Goal: Task Accomplishment & Management: Use online tool/utility

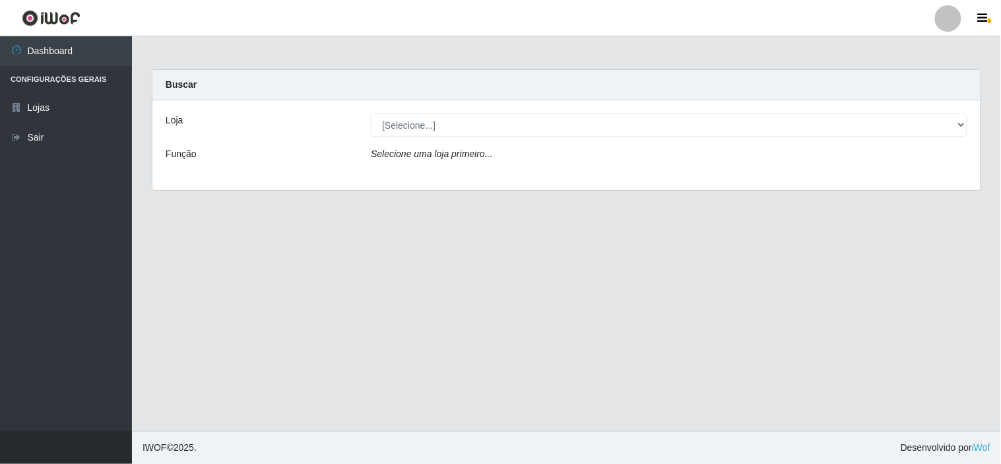
click at [621, 139] on div "Loja [Selecione...] Rede Compras Supermercados - LOJA 6 Função Selecione uma lo…" at bounding box center [566, 145] width 828 height 90
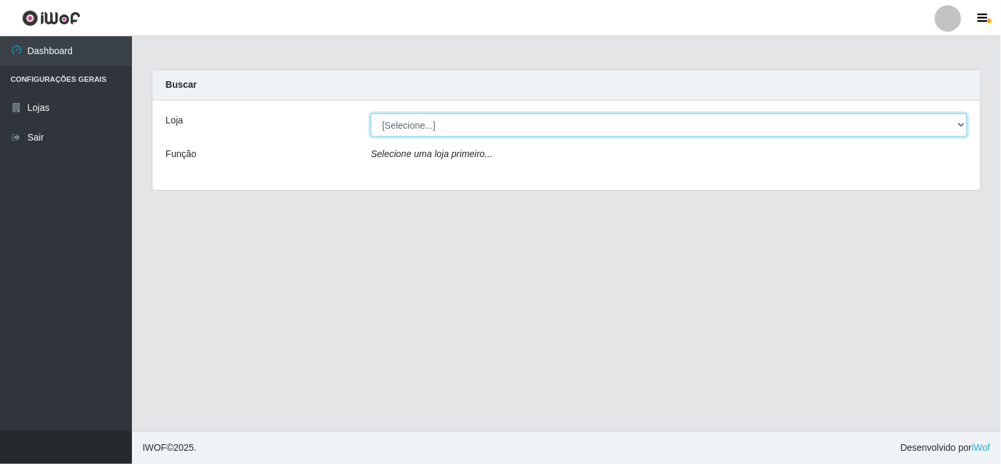
click at [614, 128] on select "[Selecione...] Rede Compras Supermercados - LOJA 6" at bounding box center [669, 125] width 597 height 23
select select "398"
click at [371, 114] on select "[Selecione...] Rede Compras Supermercados - LOJA 6" at bounding box center [669, 125] width 597 height 23
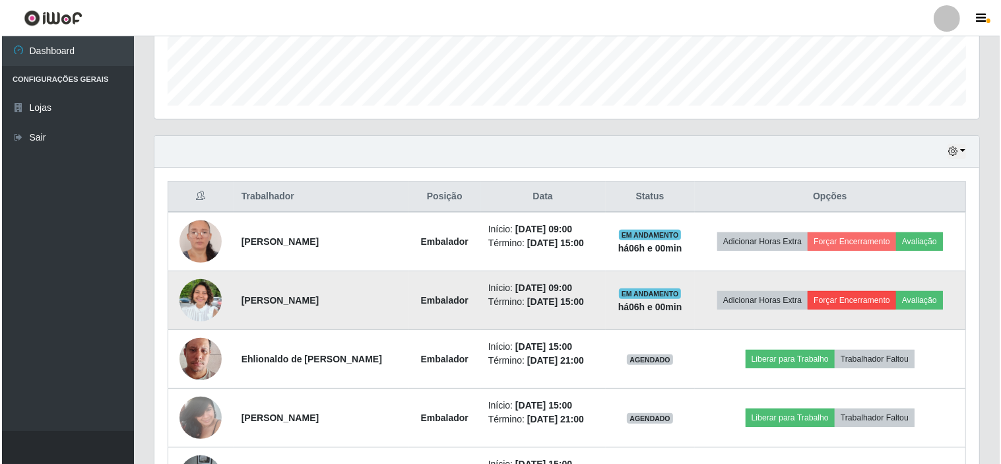
scroll to position [439, 0]
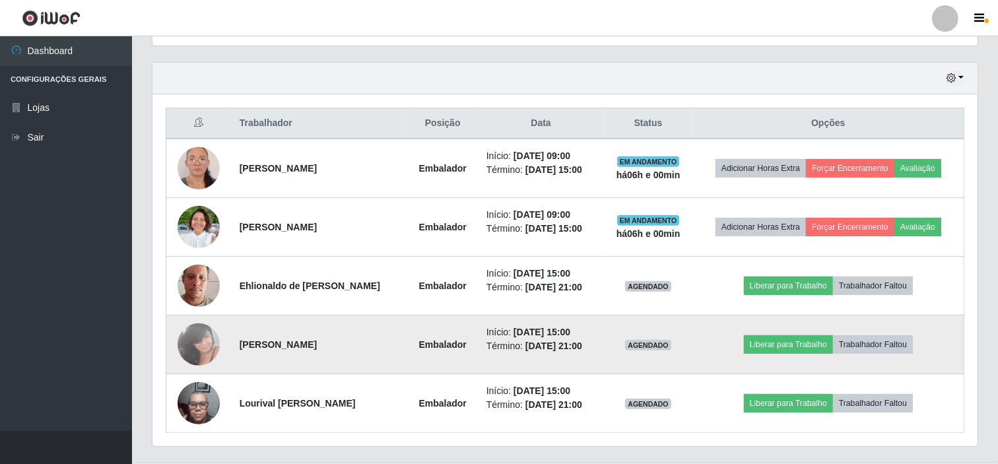
click at [808, 355] on td "Liberar para Trabalho Trabalhador Faltou" at bounding box center [828, 344] width 271 height 59
click at [781, 342] on button "Liberar para Trabalho" at bounding box center [788, 344] width 89 height 18
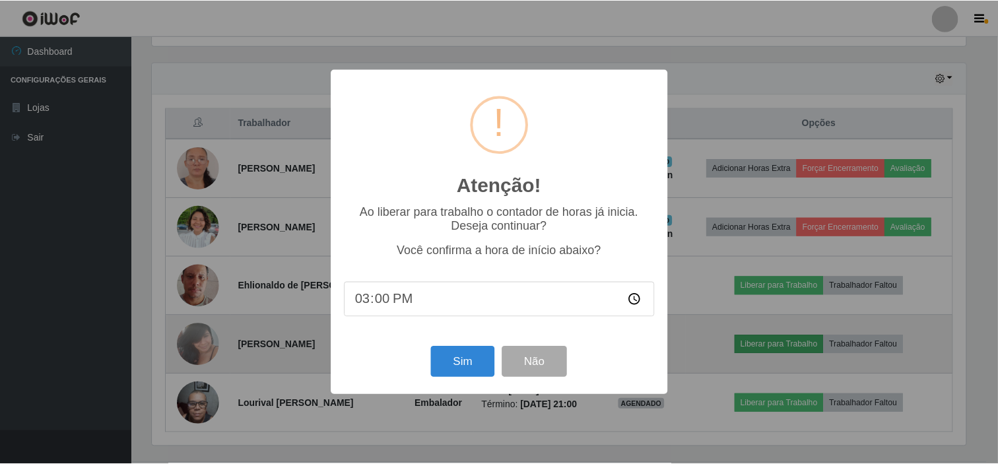
scroll to position [273, 816]
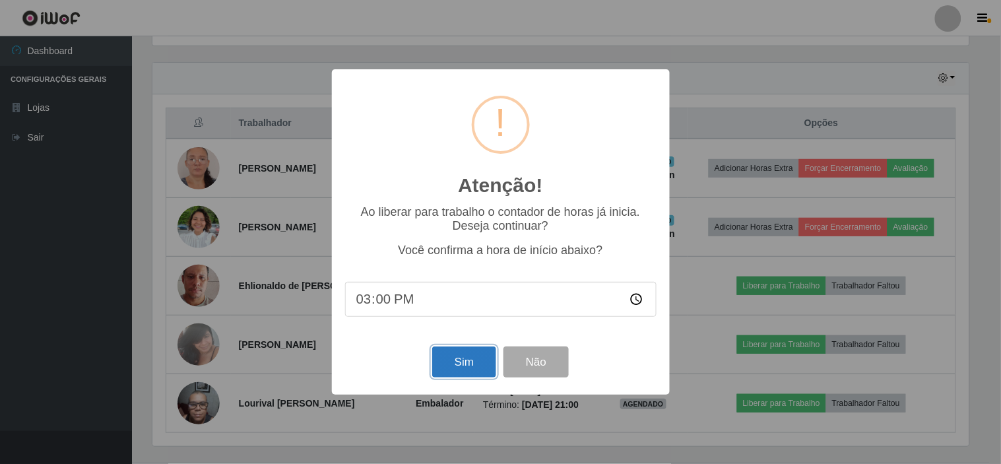
click at [450, 376] on button "Sim" at bounding box center [464, 361] width 64 height 31
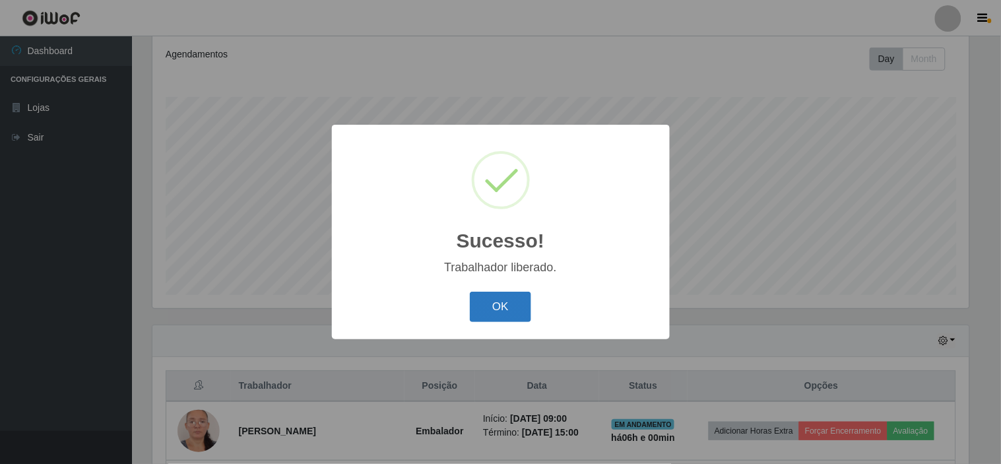
click at [504, 322] on button "OK" at bounding box center [500, 307] width 61 height 31
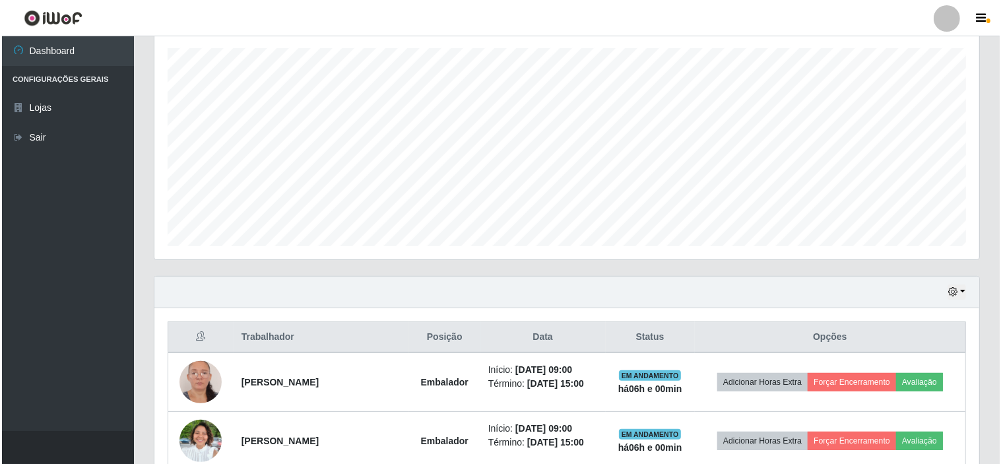
scroll to position [324, 0]
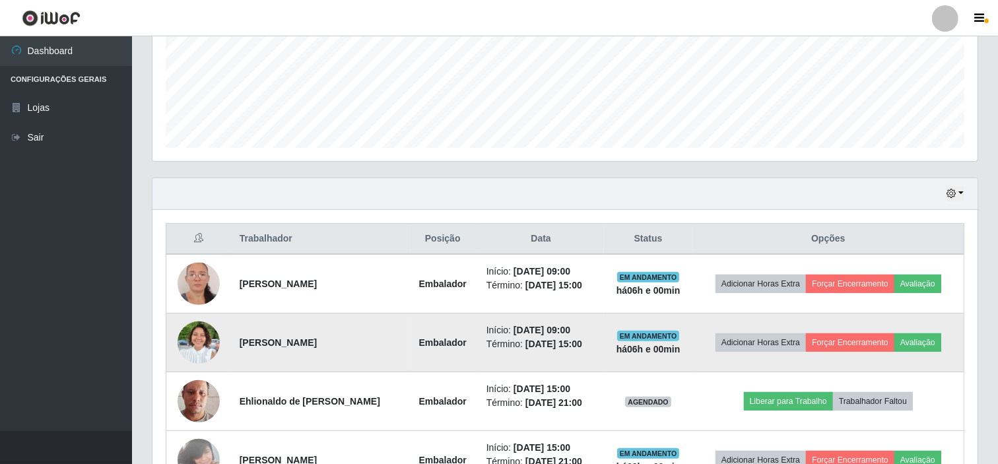
click at [195, 331] on img at bounding box center [199, 342] width 42 height 57
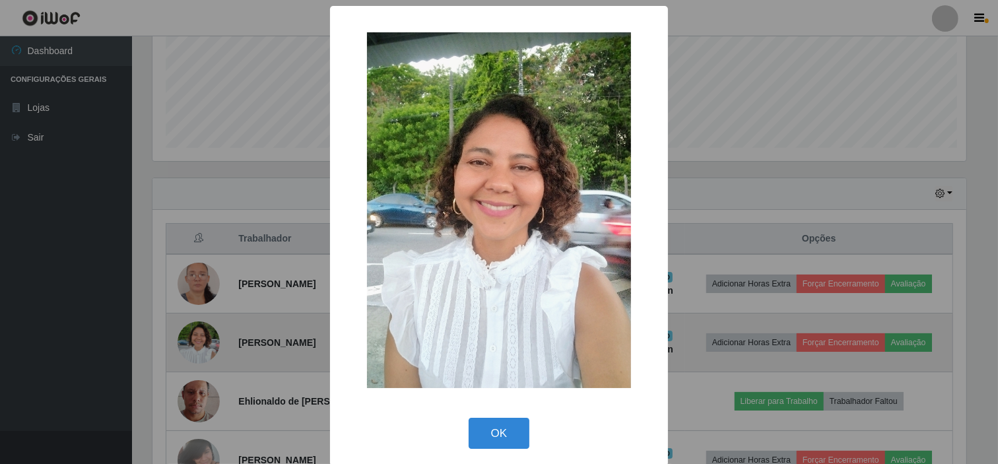
scroll to position [273, 816]
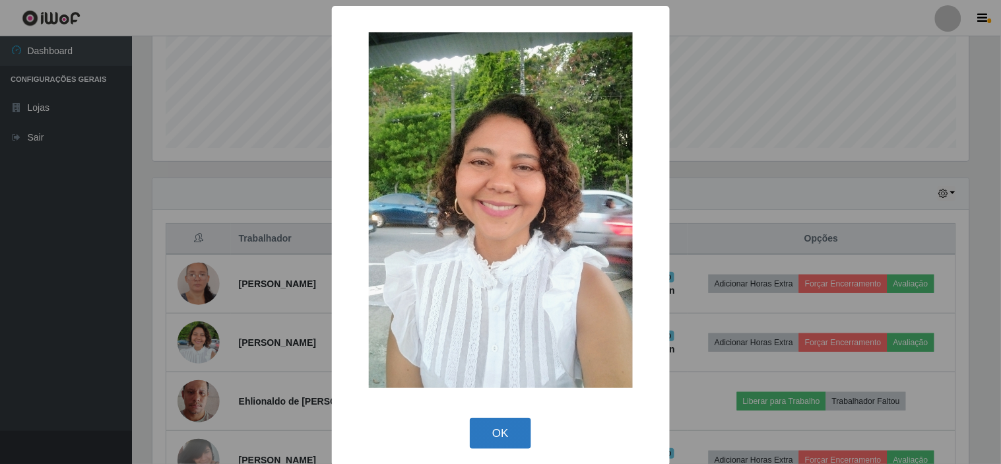
click at [504, 436] on button "OK" at bounding box center [500, 433] width 61 height 31
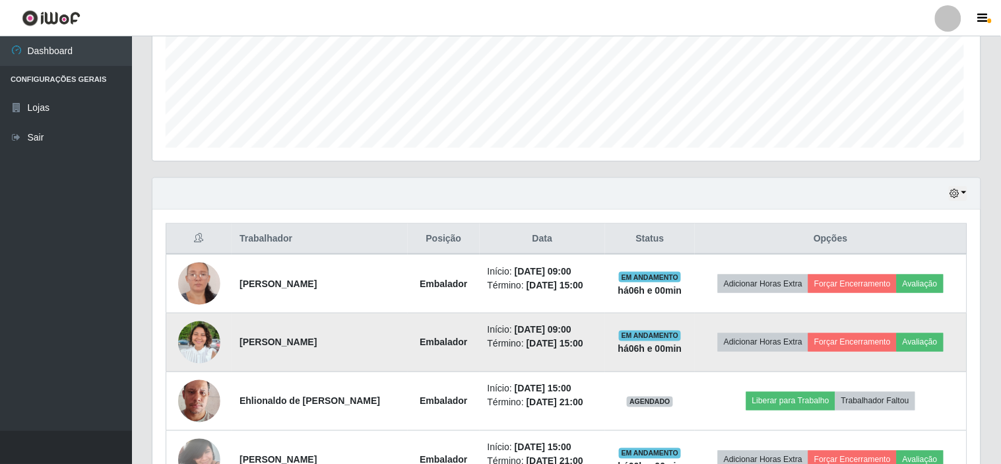
scroll to position [273, 825]
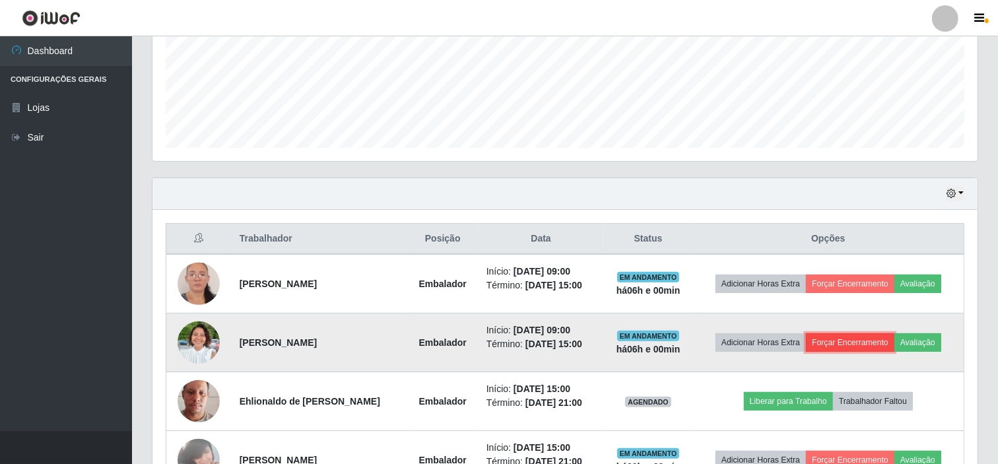
click at [853, 341] on button "Forçar Encerramento" at bounding box center [850, 342] width 88 height 18
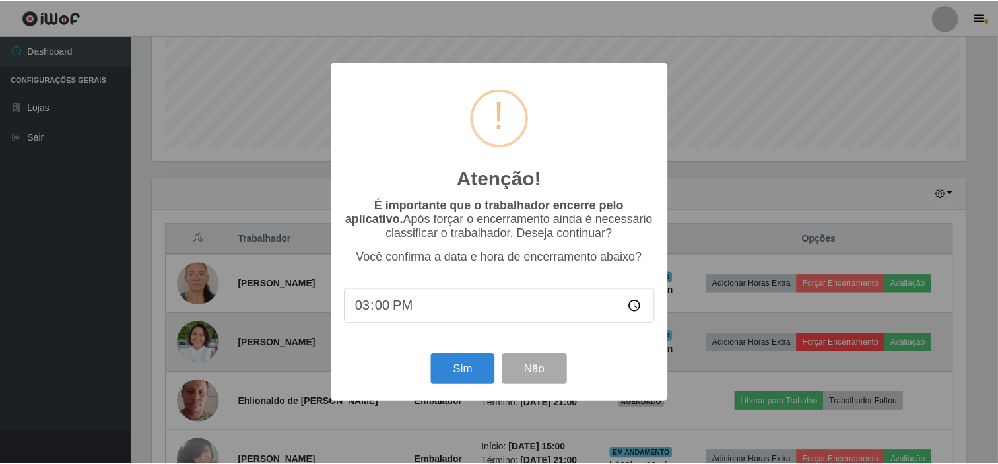
scroll to position [273, 816]
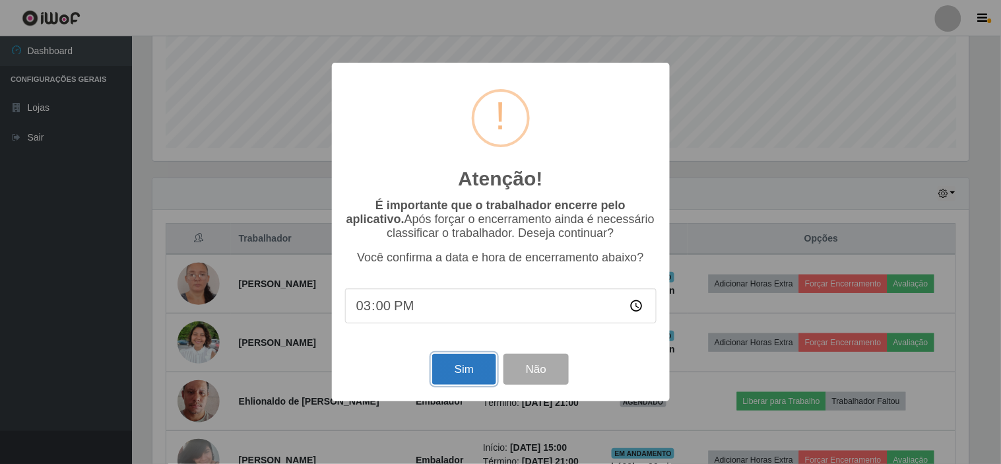
click at [463, 372] on button "Sim" at bounding box center [464, 369] width 64 height 31
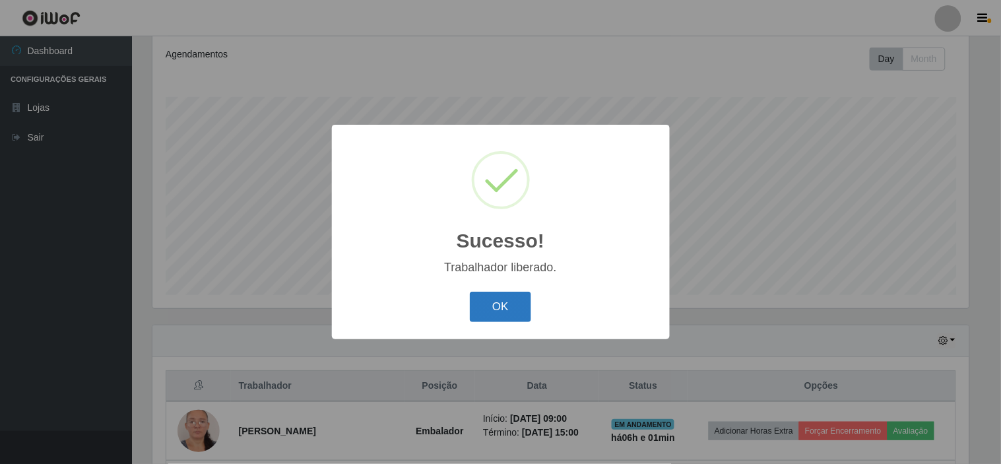
click at [525, 310] on button "OK" at bounding box center [500, 307] width 61 height 31
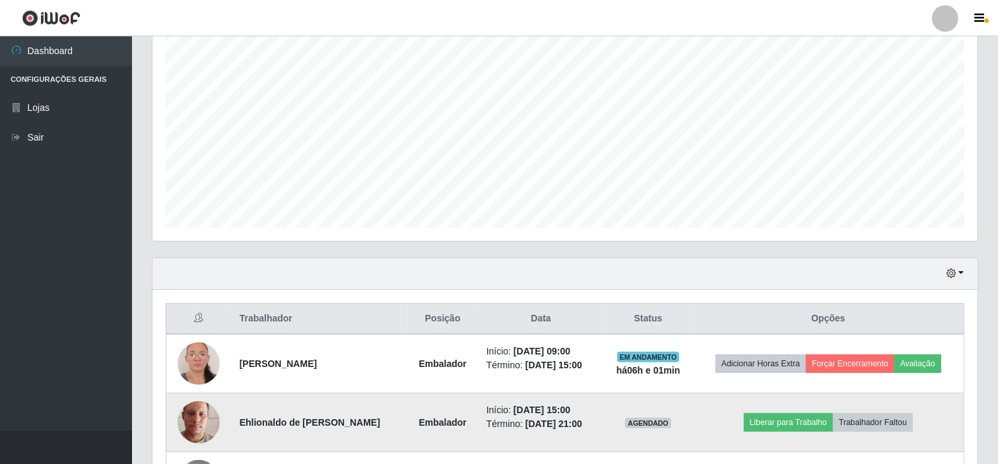
scroll to position [324, 0]
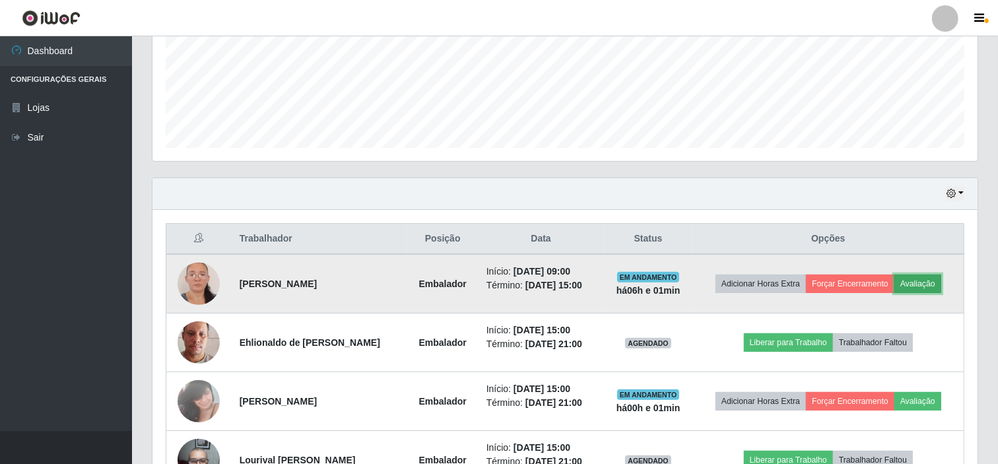
click at [927, 277] on button "Avaliação" at bounding box center [917, 284] width 47 height 18
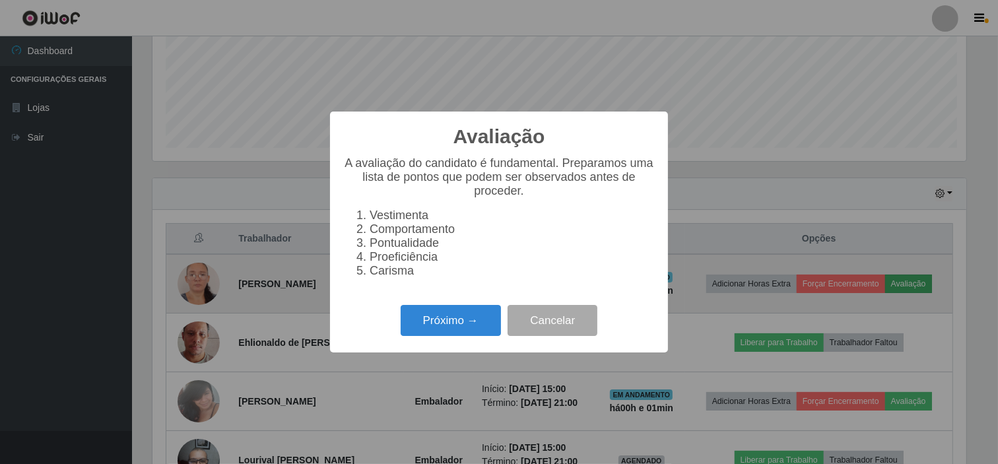
scroll to position [0, 0]
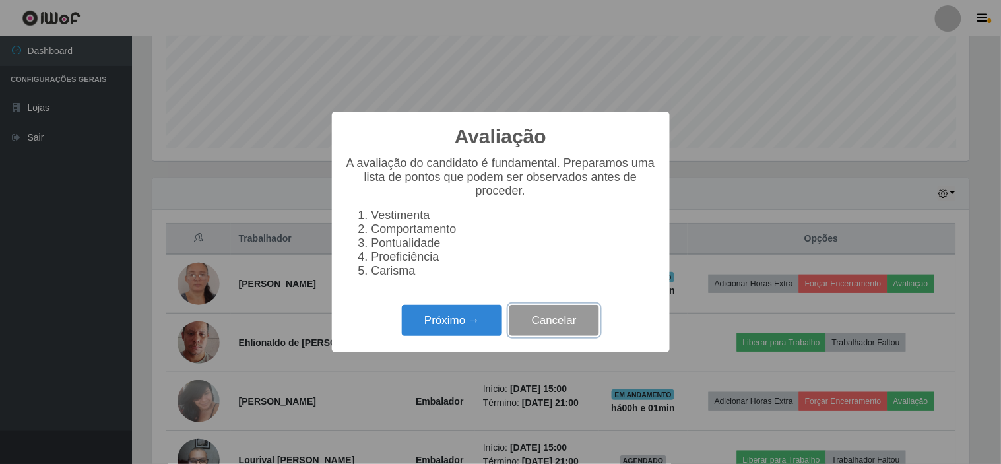
click at [553, 325] on button "Cancelar" at bounding box center [554, 320] width 90 height 31
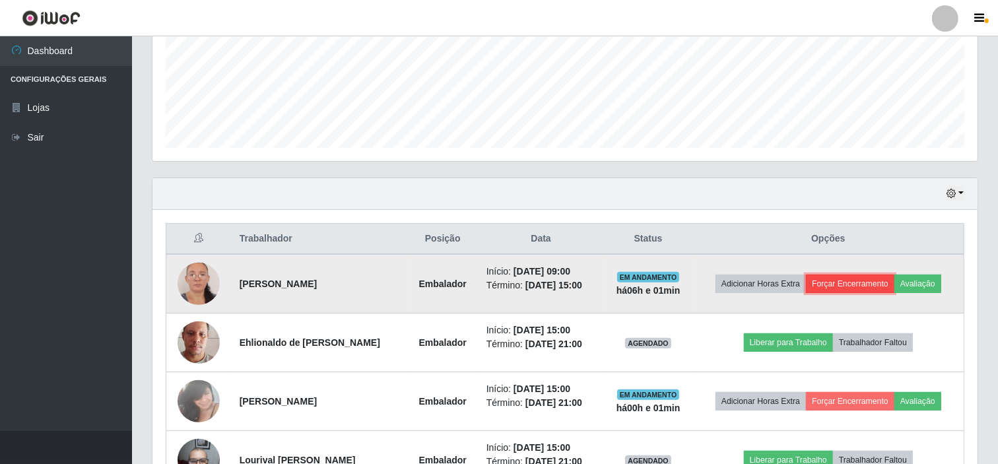
click at [843, 282] on button "Forçar Encerramento" at bounding box center [850, 284] width 88 height 18
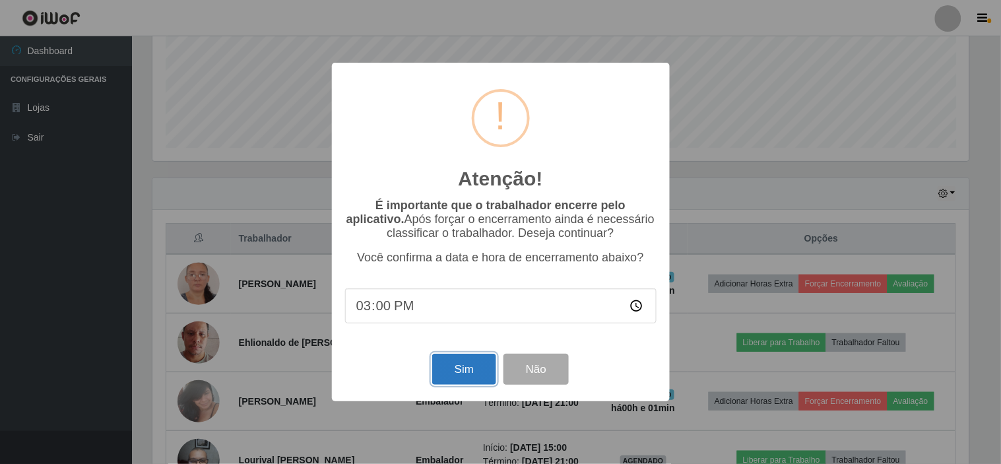
click at [453, 374] on button "Sim" at bounding box center [464, 369] width 64 height 31
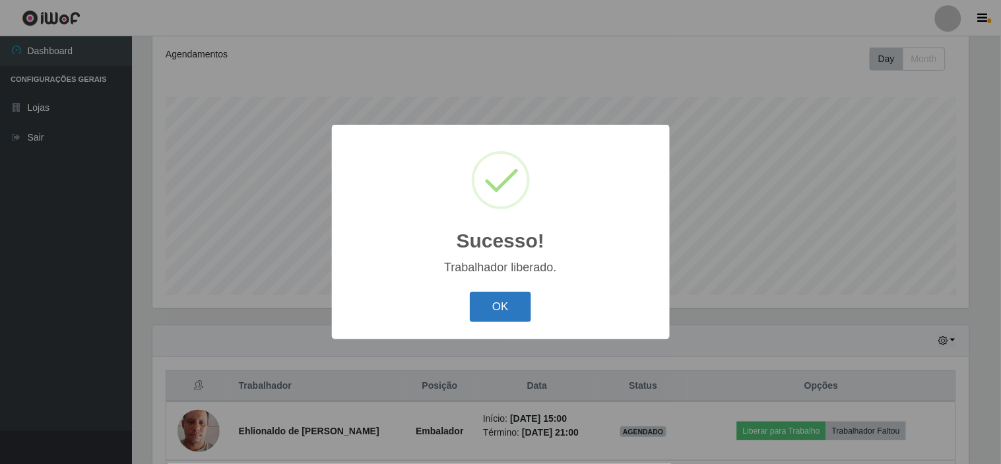
click at [509, 313] on button "OK" at bounding box center [500, 307] width 61 height 31
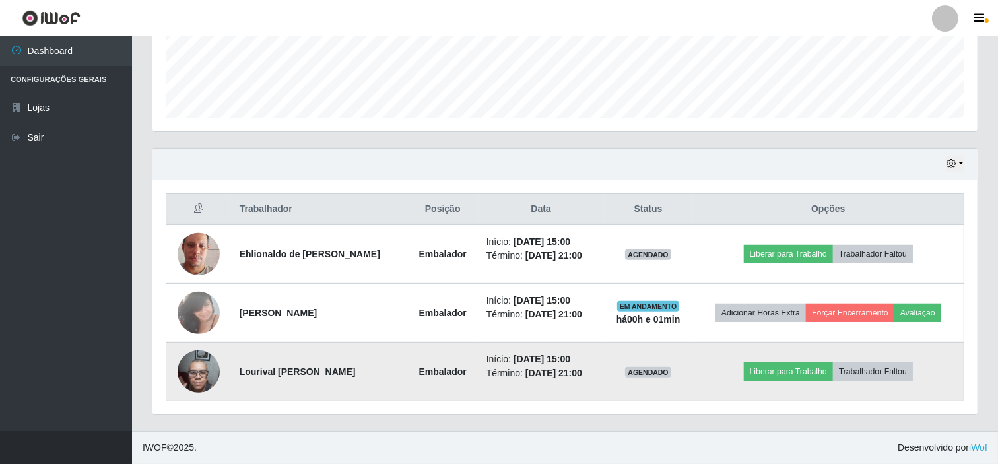
click at [198, 365] on img at bounding box center [199, 371] width 42 height 56
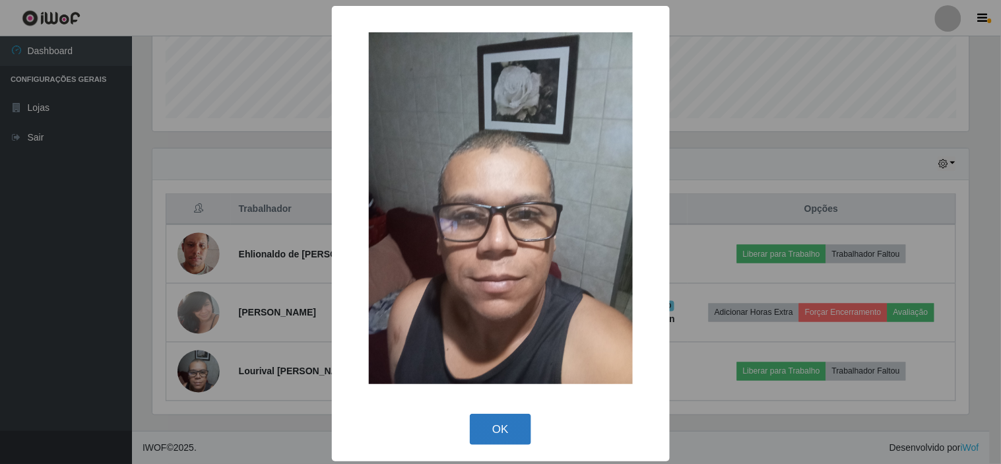
click at [507, 439] on button "OK" at bounding box center [500, 429] width 61 height 31
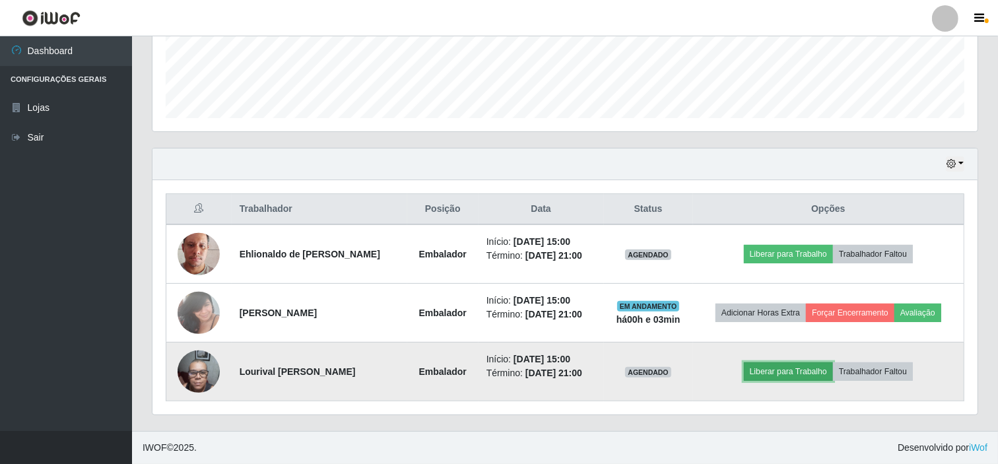
click at [823, 377] on button "Liberar para Trabalho" at bounding box center [788, 371] width 89 height 18
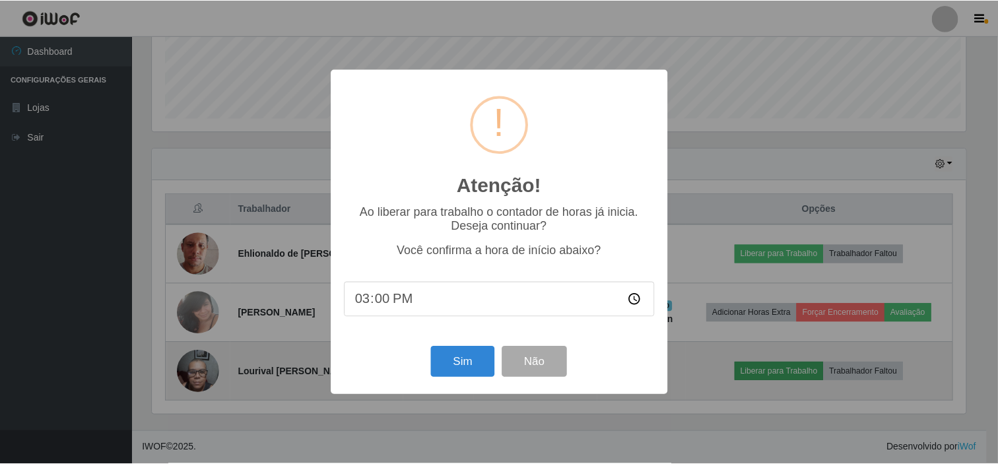
scroll to position [273, 816]
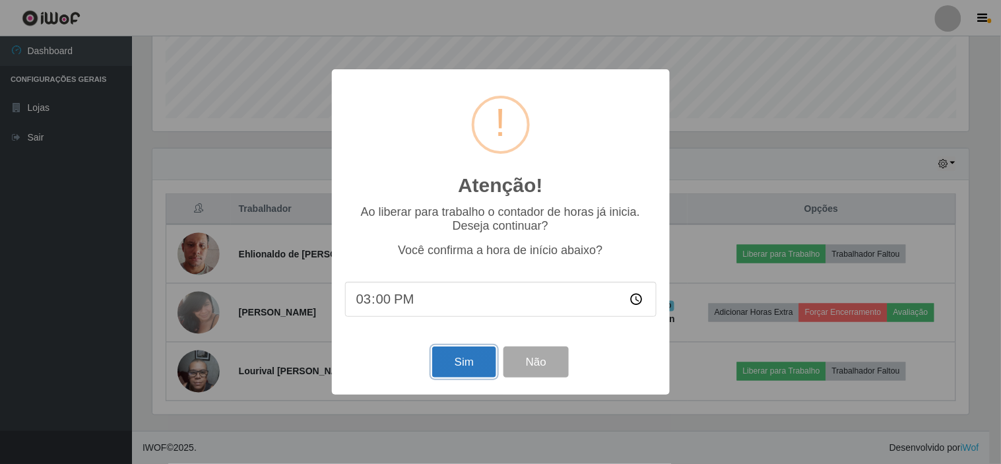
click at [460, 352] on button "Sim" at bounding box center [464, 361] width 64 height 31
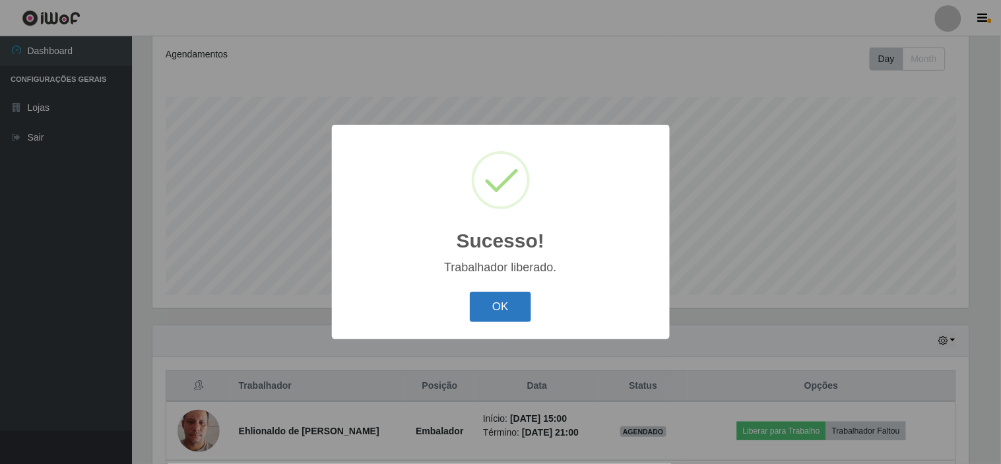
click at [499, 315] on button "OK" at bounding box center [500, 307] width 61 height 31
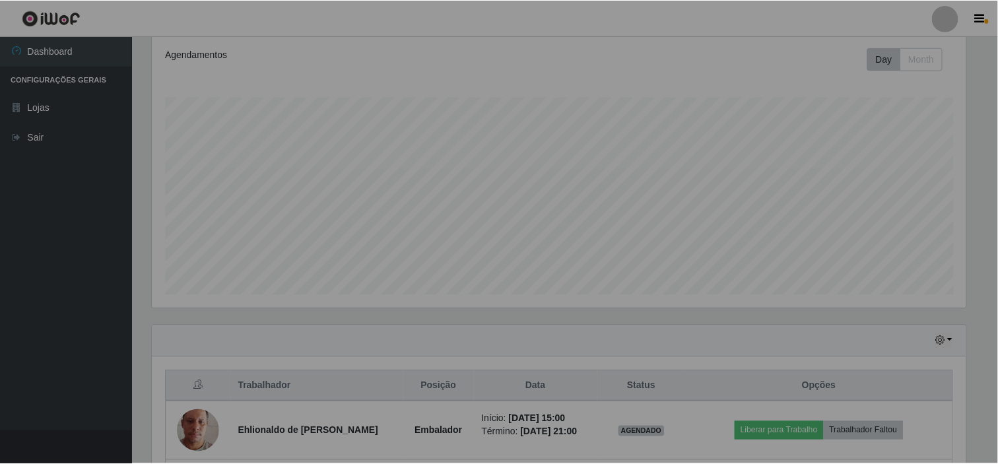
scroll to position [273, 825]
